Goal: Task Accomplishment & Management: Complete application form

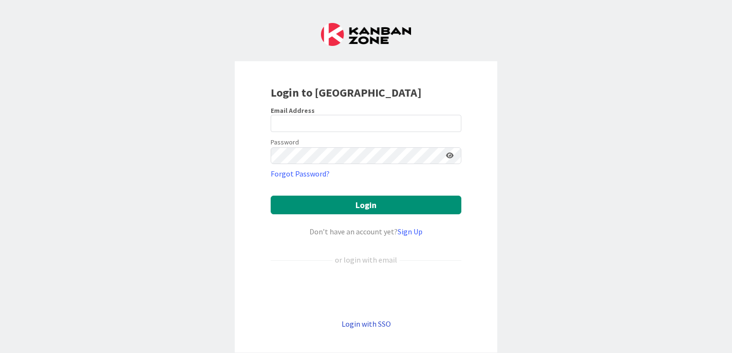
click at [359, 322] on link "Login with SSO" at bounding box center [366, 324] width 49 height 10
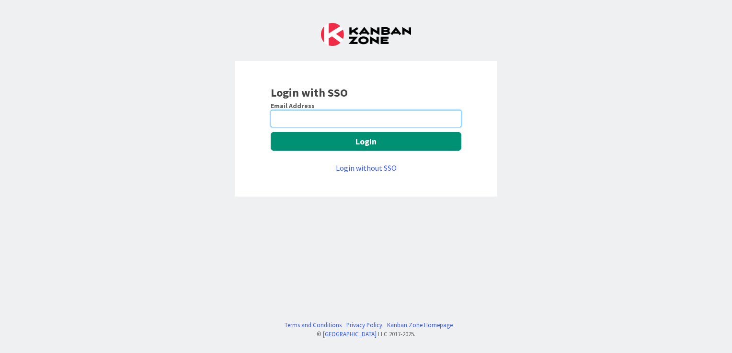
click at [325, 118] on input "email" at bounding box center [366, 118] width 191 height 17
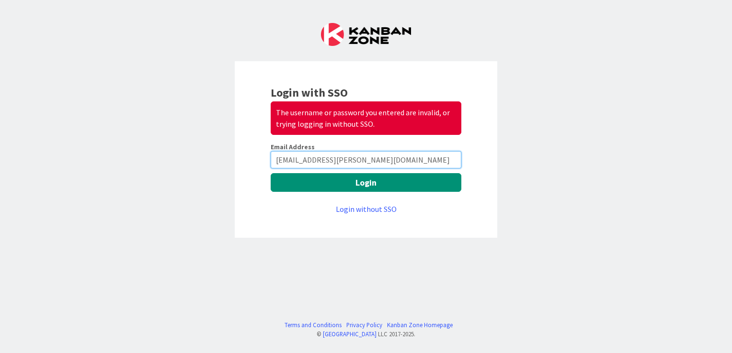
click at [276, 160] on input "[EMAIL_ADDRESS][PERSON_NAME][DOMAIN_NAME]" at bounding box center [366, 159] width 191 height 17
type input "[EMAIL_ADDRESS][PERSON_NAME][DOMAIN_NAME]"
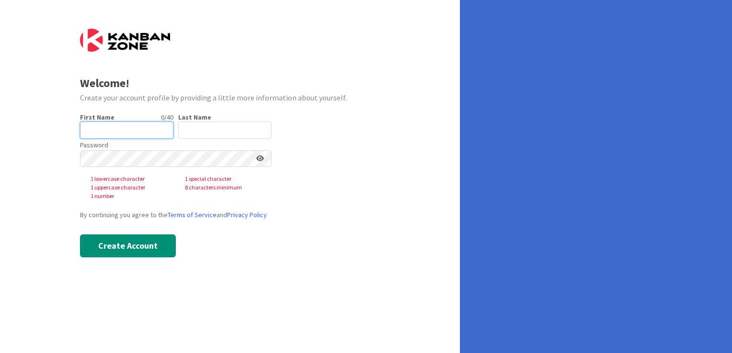
click at [128, 132] on input "text" at bounding box center [126, 130] width 93 height 17
type input "[PERSON_NAME]"
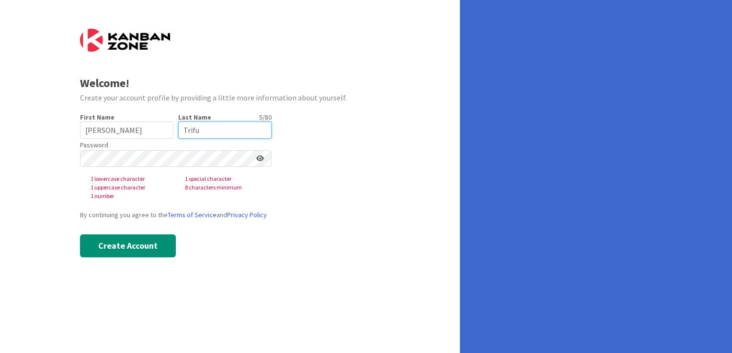
type input "Trifu"
click at [247, 162] on keeper-lock "Open Keeper Popup" at bounding box center [246, 158] width 11 height 11
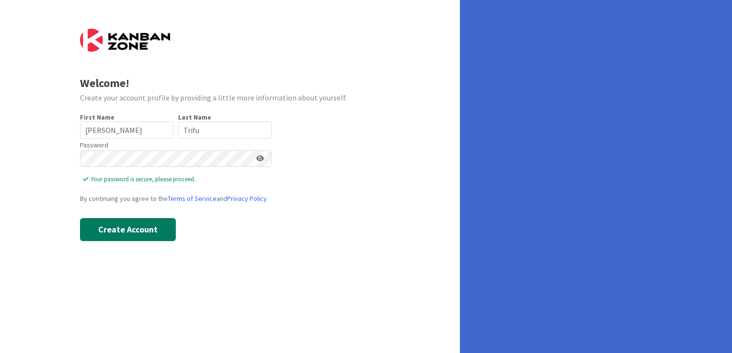
click at [140, 227] on button "Create Account" at bounding box center [128, 229] width 96 height 23
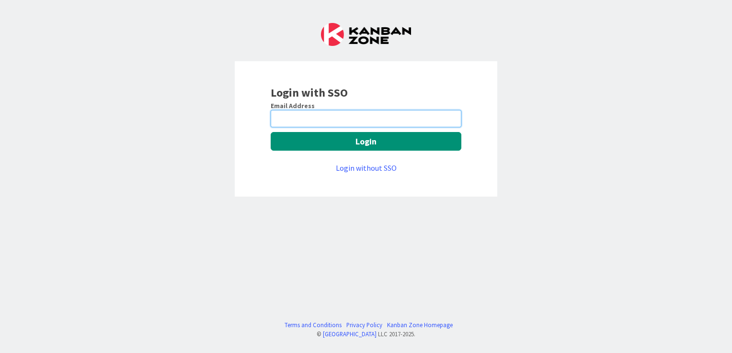
click at [342, 120] on input "email" at bounding box center [366, 118] width 191 height 17
type input "ptrifu@huisman-nl.com"
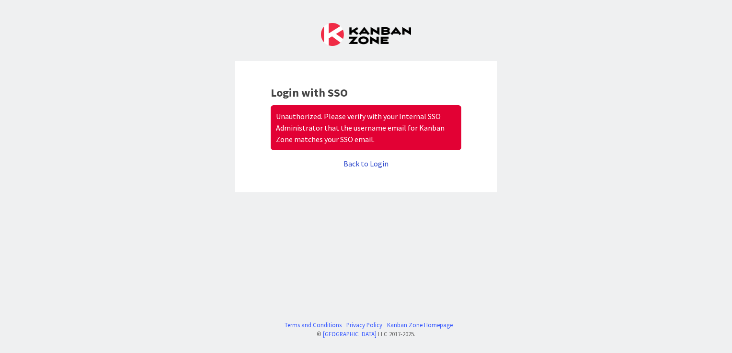
click at [354, 163] on link "Back to Login" at bounding box center [365, 164] width 45 height 10
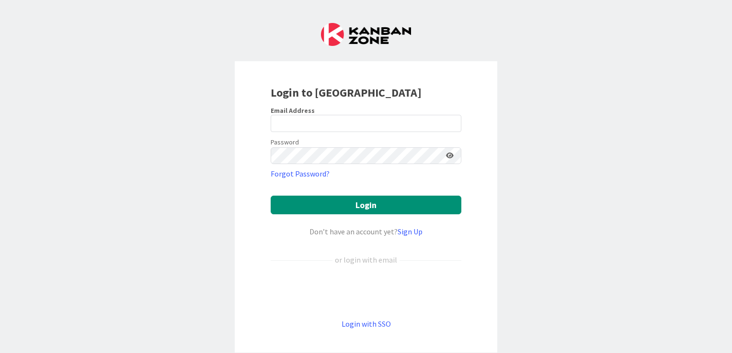
click at [494, 121] on div "Login to [GEOGRAPHIC_DATA] Email Address Password Forgot Password? Login Don’t …" at bounding box center [366, 176] width 732 height 353
